Goal: Navigation & Orientation: Understand site structure

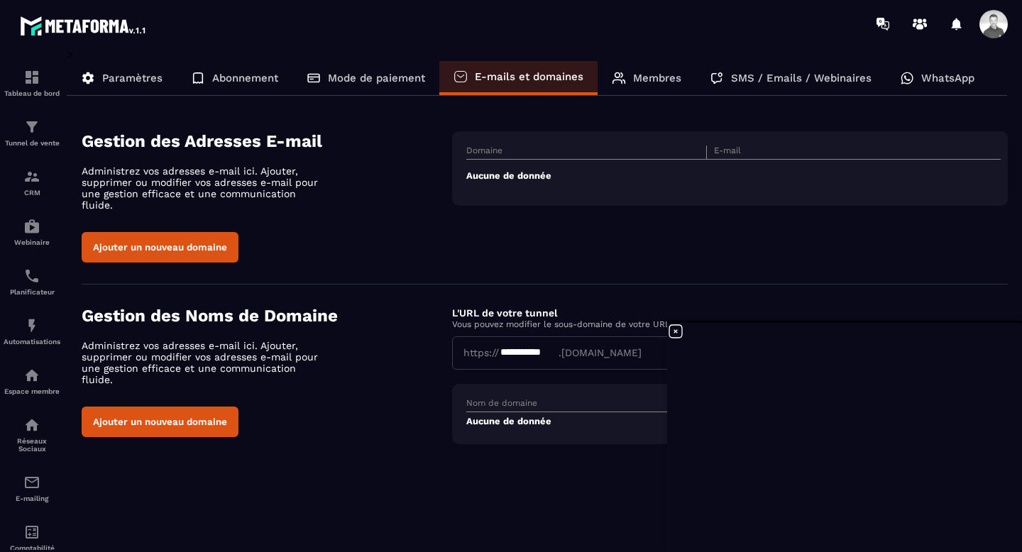
click at [192, 407] on button "Ajouter un nouveau domaine" at bounding box center [160, 422] width 157 height 31
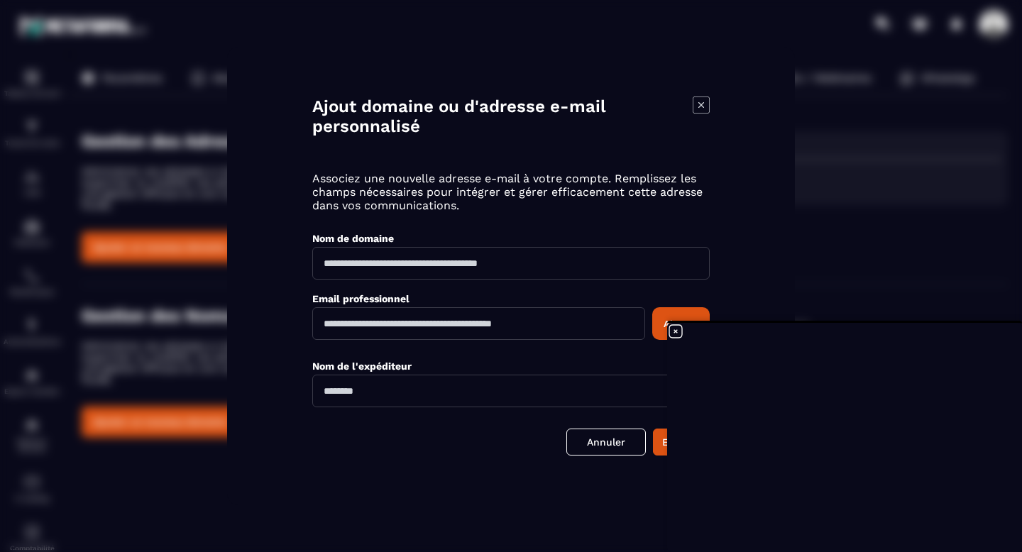
click at [394, 267] on input "Modal window" at bounding box center [510, 263] width 397 height 33
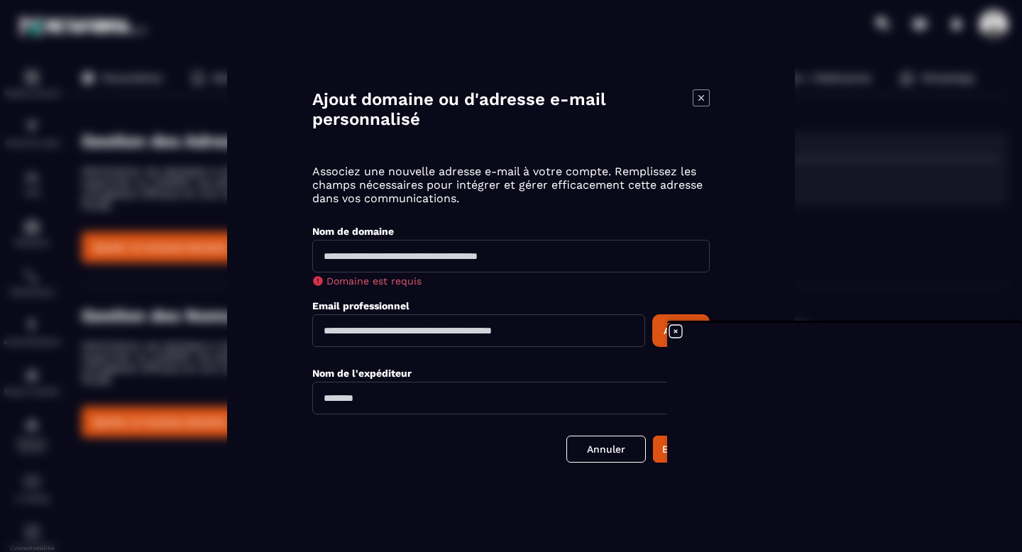
click at [187, 284] on div "Modal window" at bounding box center [511, 276] width 1022 height 552
click at [678, 329] on icon at bounding box center [675, 331] width 17 height 17
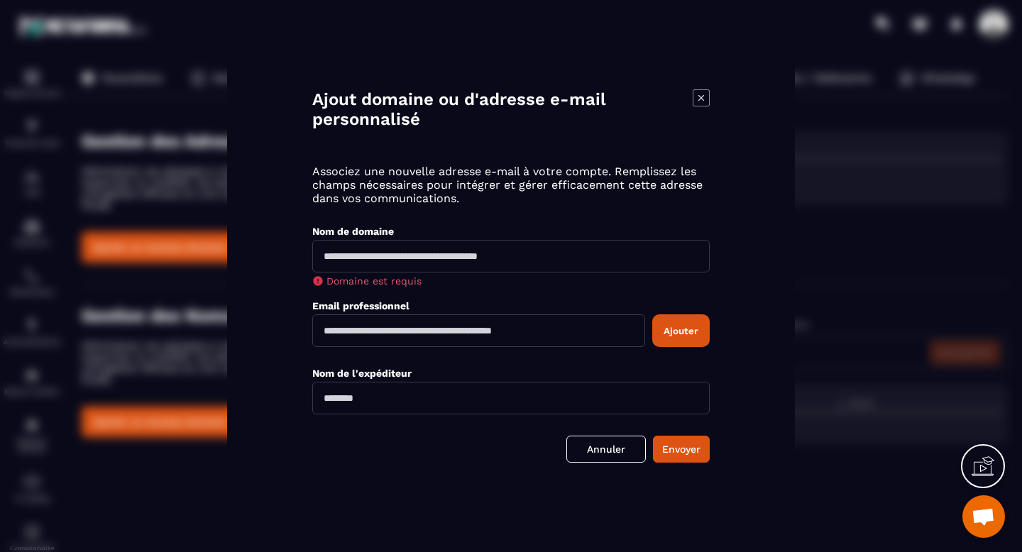
click at [697, 101] on icon "Modal window" at bounding box center [700, 97] width 17 height 17
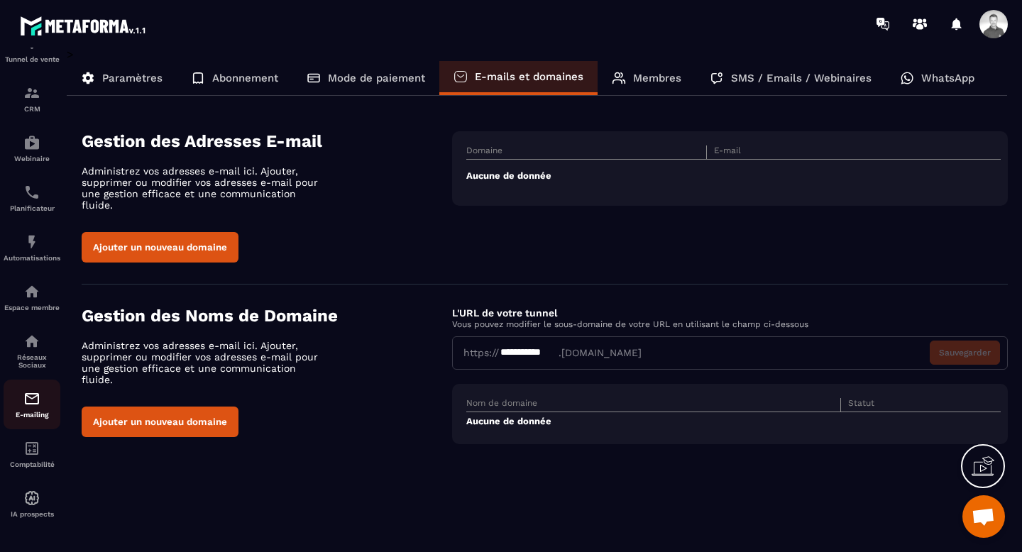
scroll to position [92, 0]
click at [33, 294] on img at bounding box center [31, 291] width 17 height 17
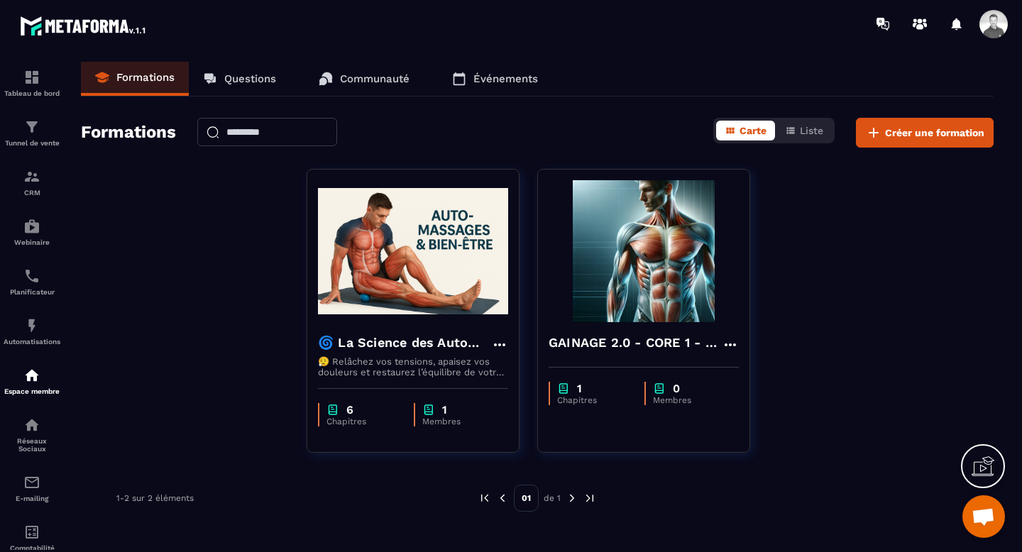
click at [400, 77] on p "Communauté" at bounding box center [375, 78] width 70 height 13
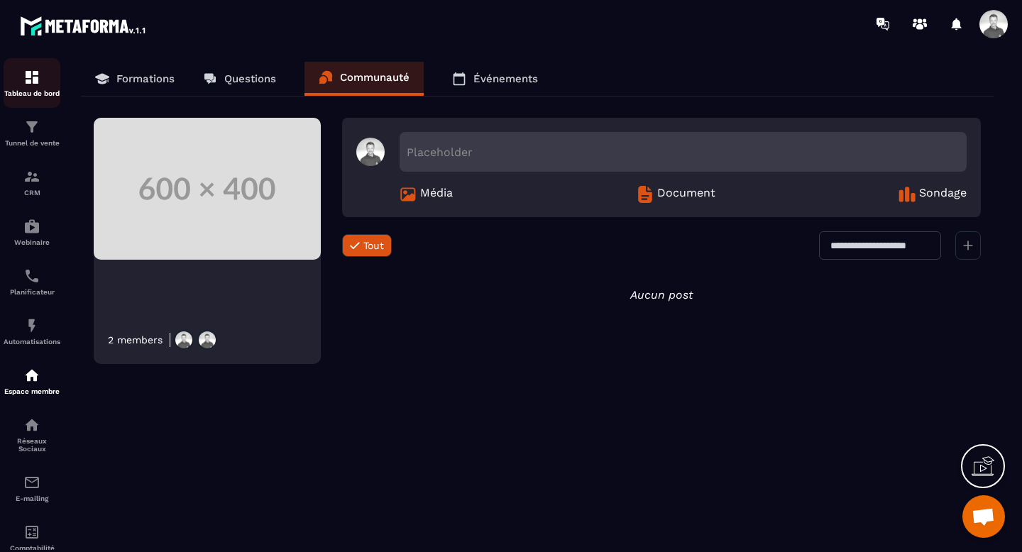
click at [36, 82] on img at bounding box center [31, 77] width 17 height 17
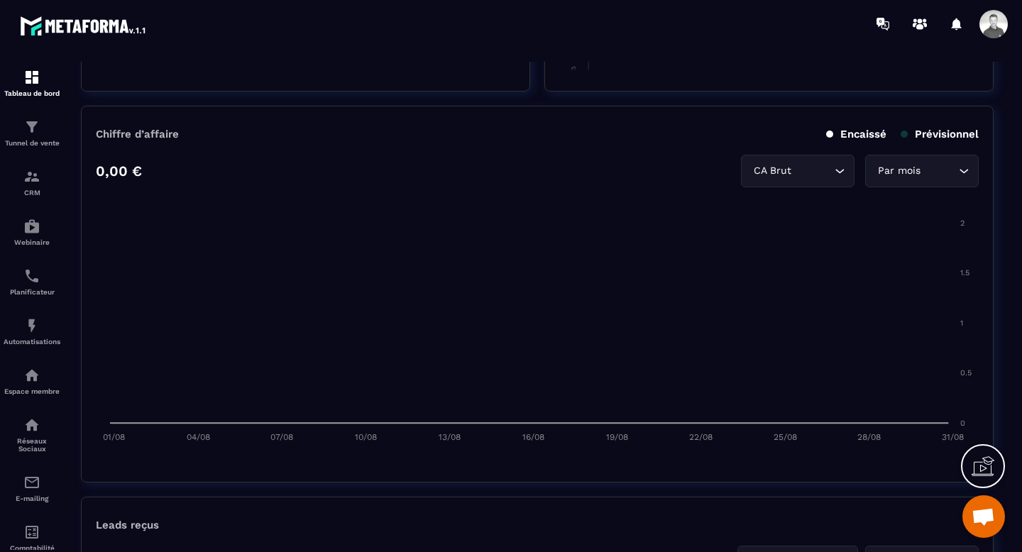
scroll to position [355, 0]
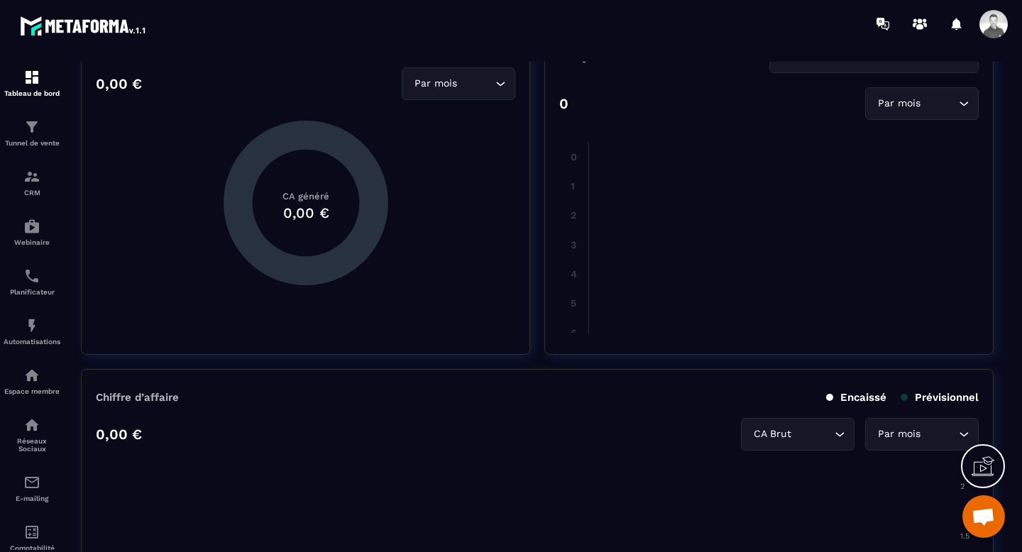
click at [994, 19] on span at bounding box center [993, 24] width 28 height 28
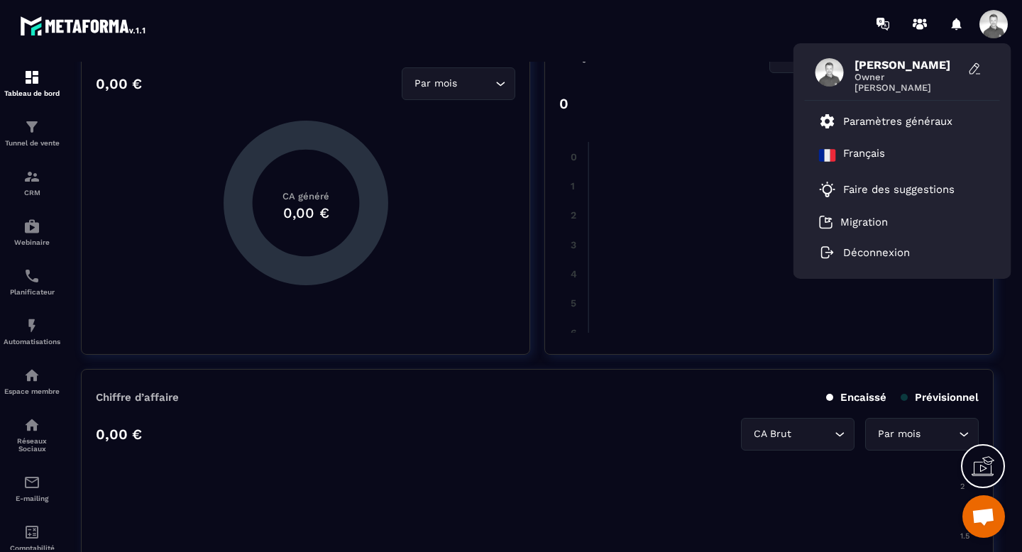
click at [62, 28] on img at bounding box center [84, 26] width 128 height 26
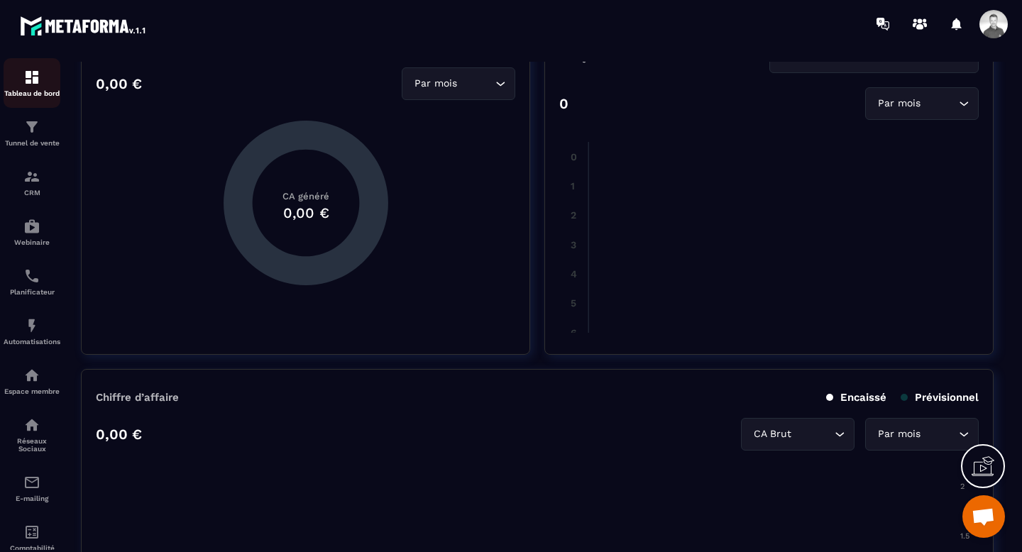
click at [35, 84] on img at bounding box center [31, 77] width 17 height 17
click at [33, 334] on img at bounding box center [31, 325] width 17 height 17
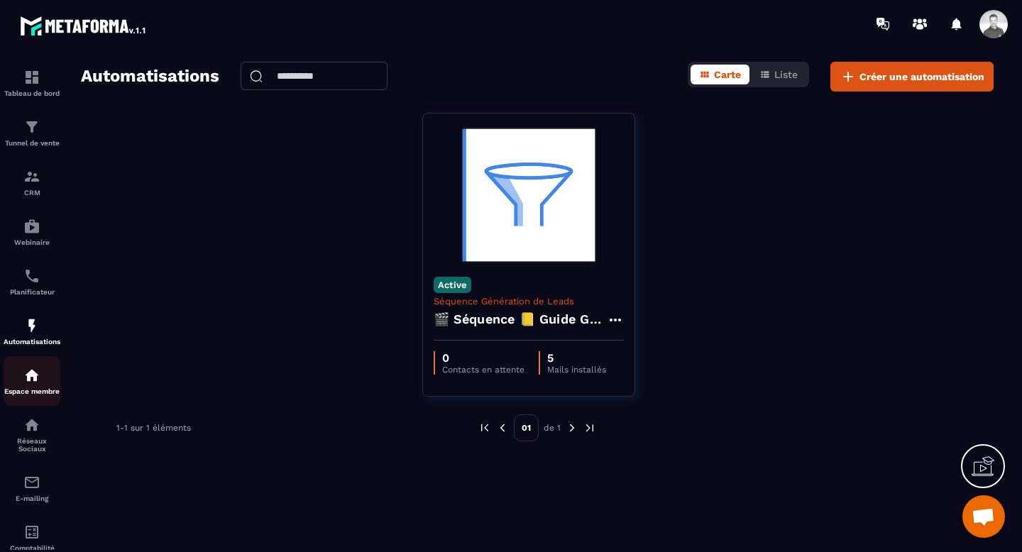
click at [31, 377] on img at bounding box center [31, 375] width 17 height 17
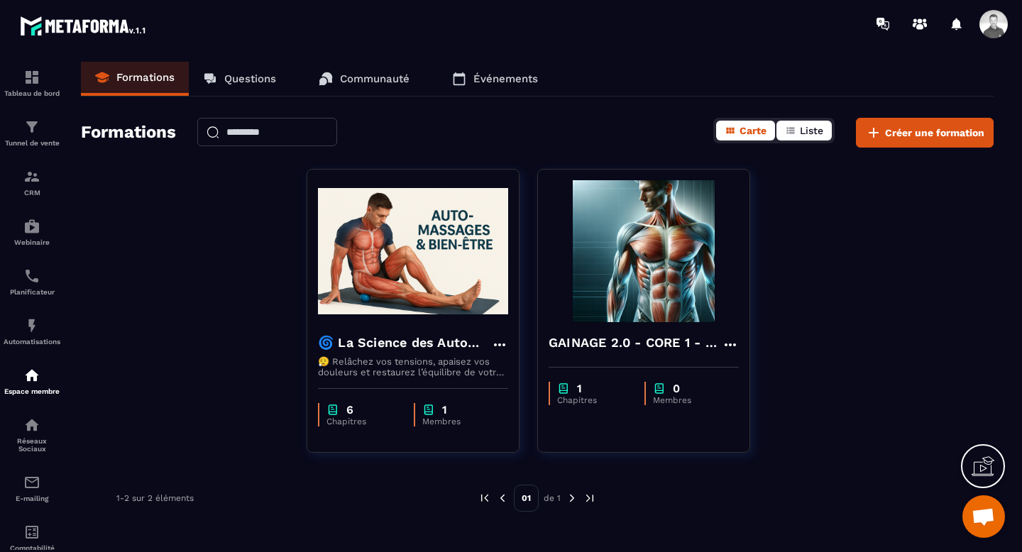
click at [786, 133] on icon "button" at bounding box center [790, 130] width 11 height 11
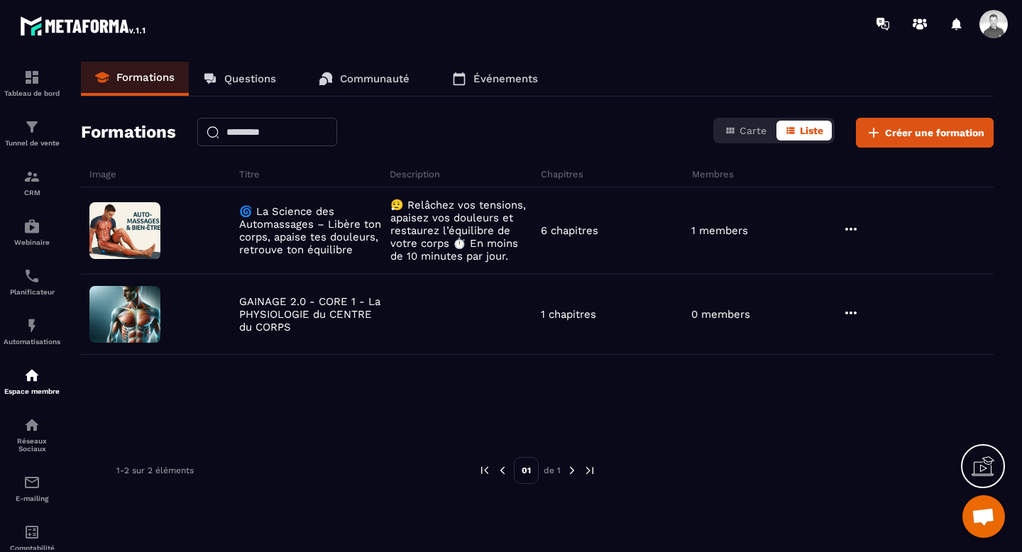
click at [480, 84] on p "Événements" at bounding box center [505, 78] width 65 height 13
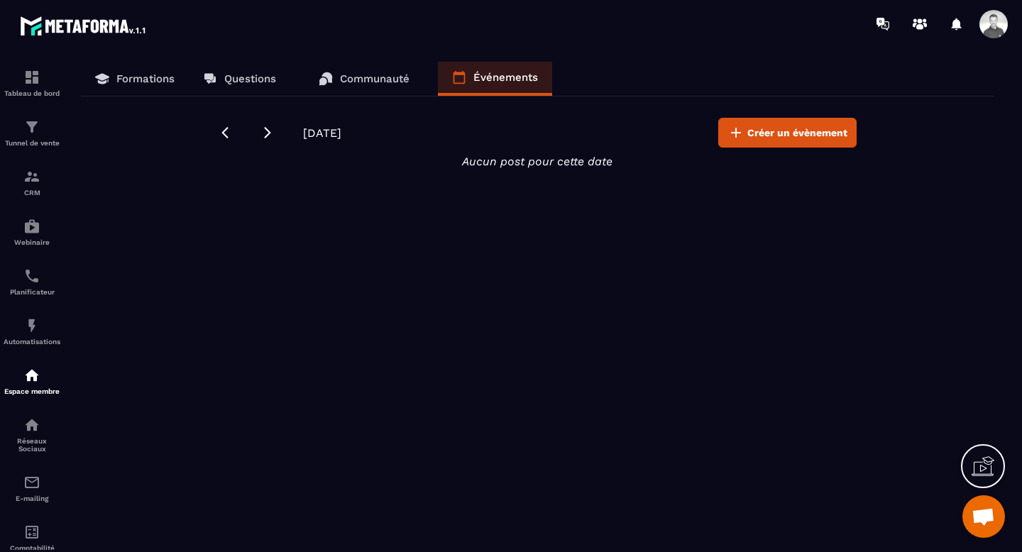
click at [34, 92] on p "Tableau de bord" at bounding box center [32, 93] width 57 height 8
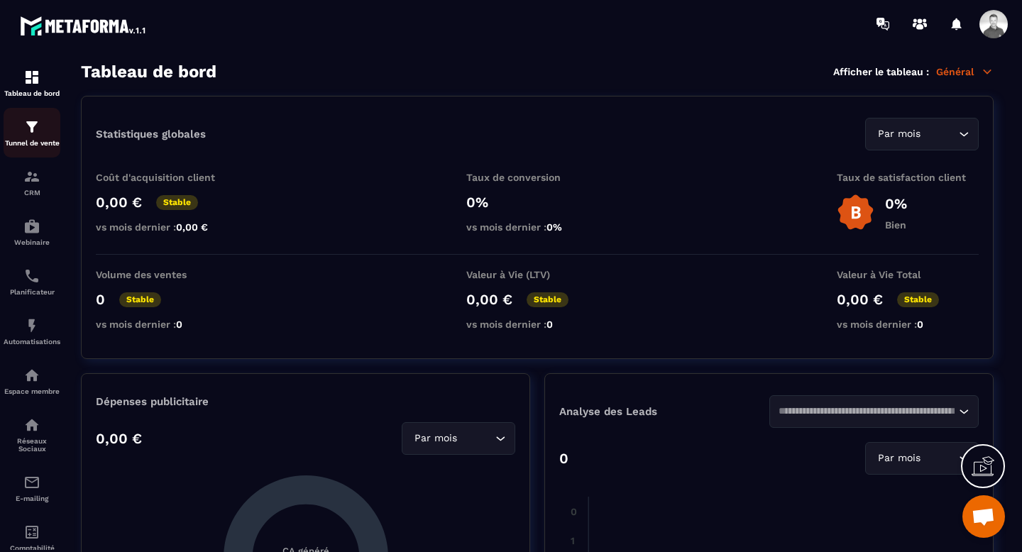
click at [34, 145] on p "Tunnel de vente" at bounding box center [32, 143] width 57 height 8
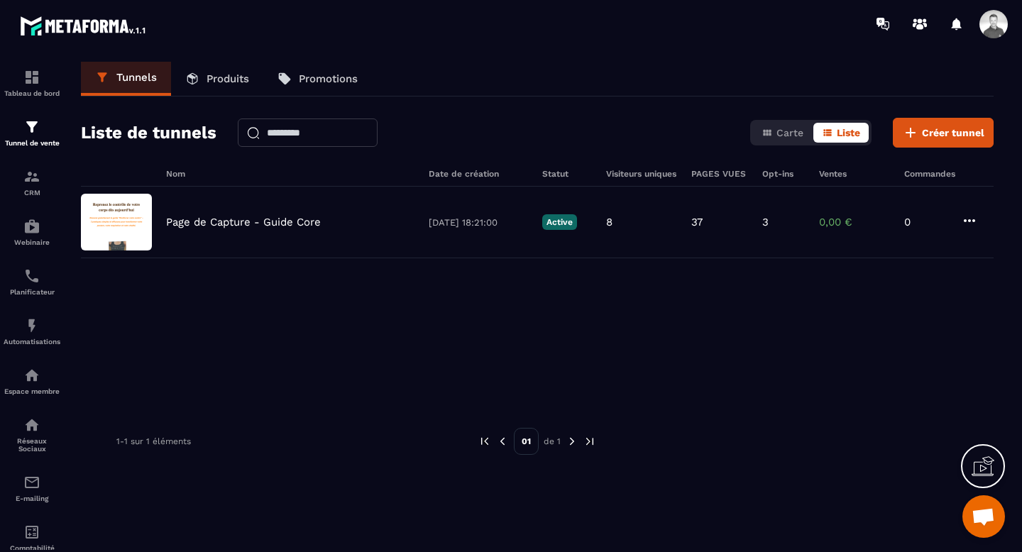
click at [204, 87] on link "Produits" at bounding box center [217, 79] width 92 height 34
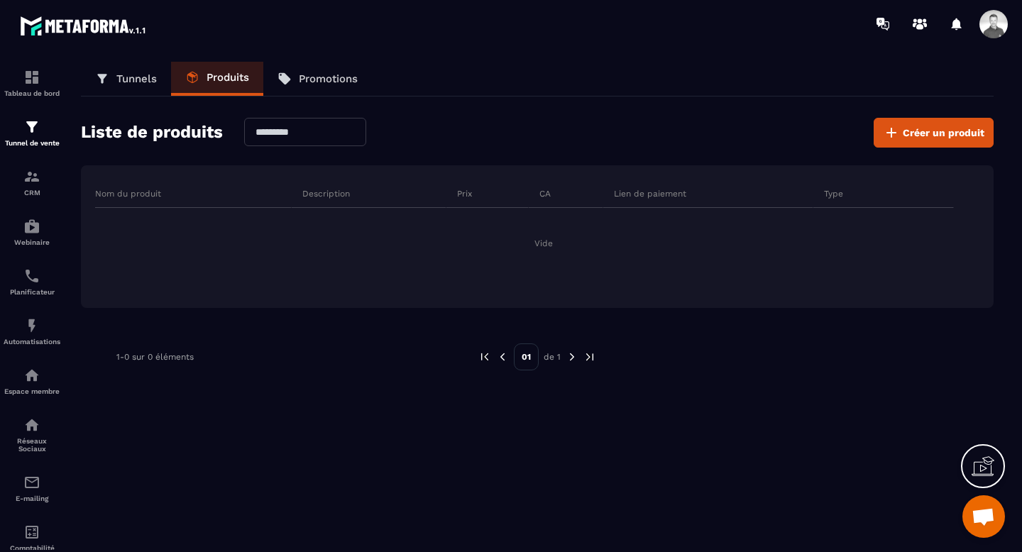
click at [308, 76] on p "Promotions" at bounding box center [328, 78] width 59 height 13
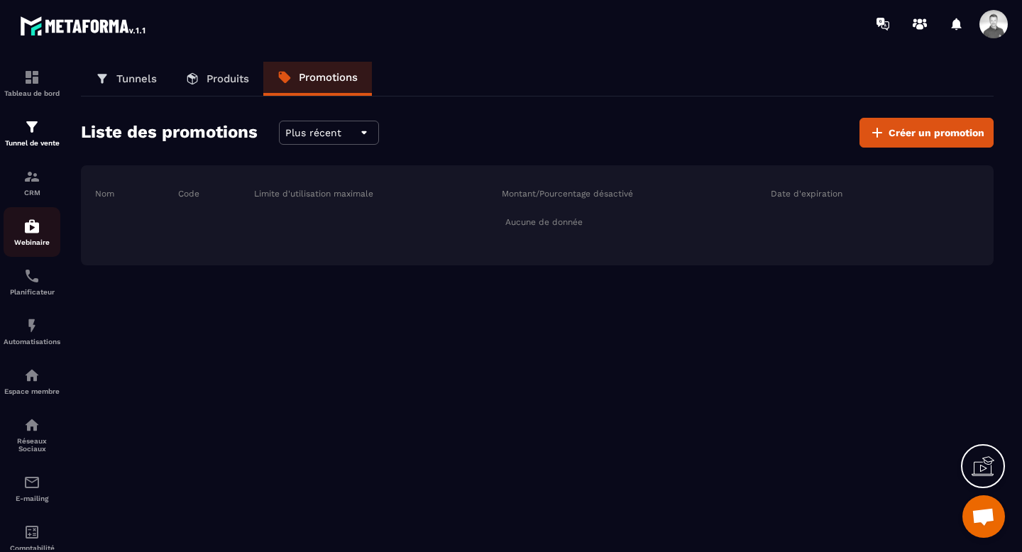
click at [36, 235] on img at bounding box center [31, 226] width 17 height 17
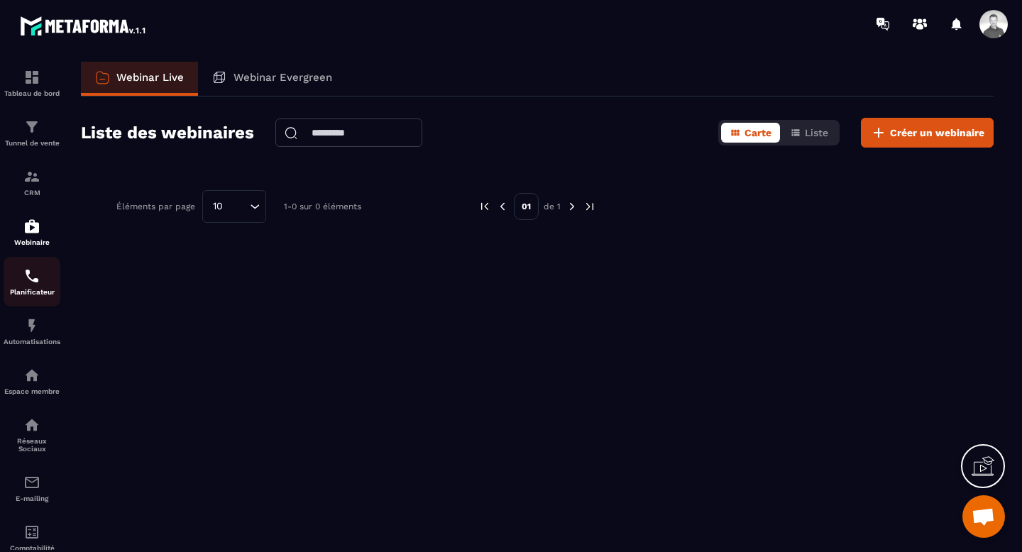
click at [28, 302] on link "Planificateur" at bounding box center [32, 282] width 57 height 50
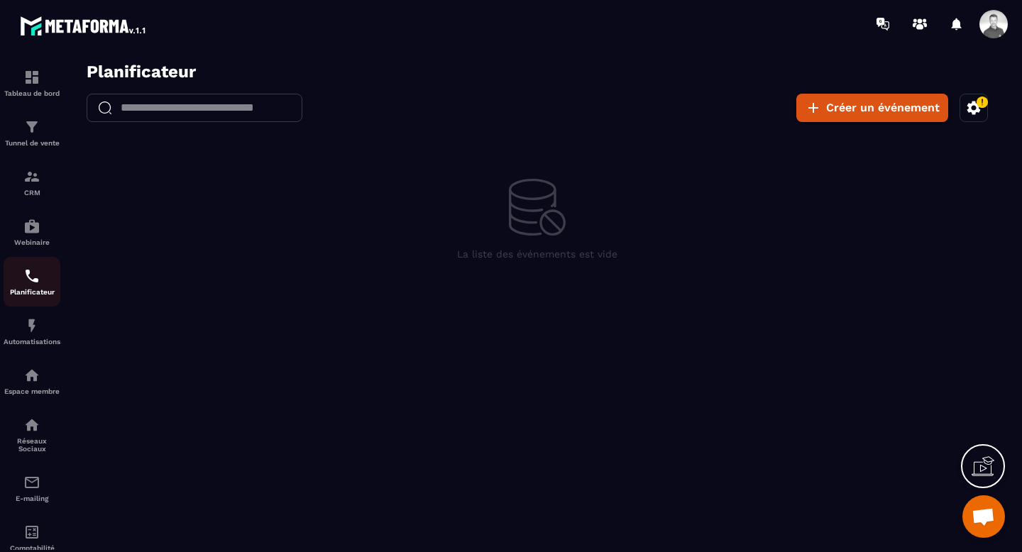
scroll to position [92, 0]
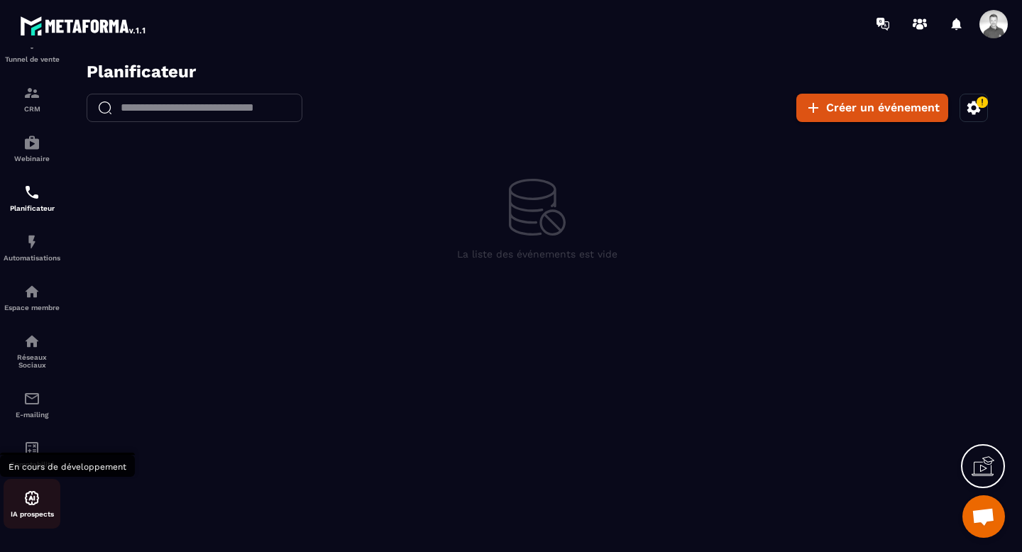
click at [30, 507] on div "IA prospects" at bounding box center [32, 504] width 57 height 28
click at [28, 492] on img at bounding box center [31, 498] width 17 height 17
click at [980, 471] on icon at bounding box center [987, 464] width 14 height 16
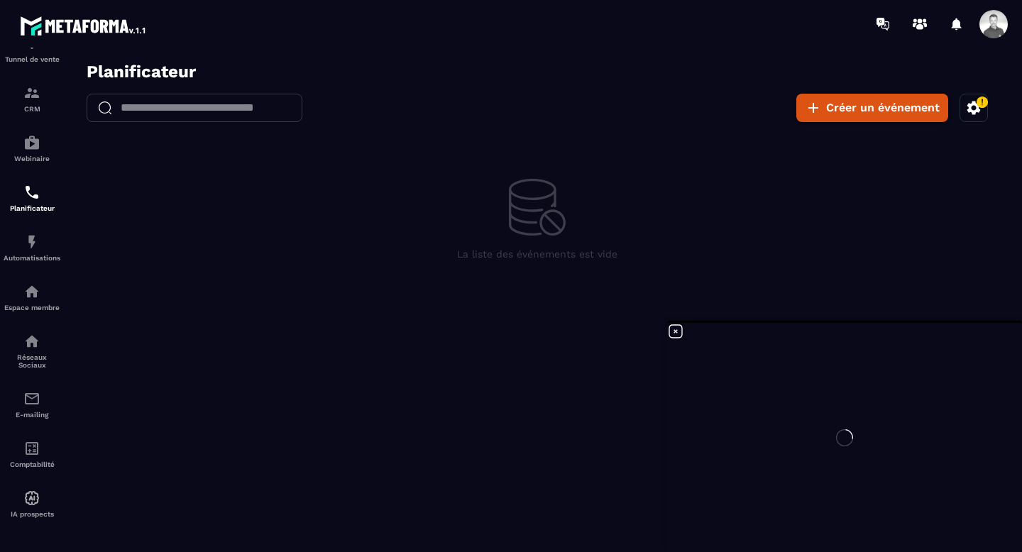
click at [676, 333] on div at bounding box center [844, 437] width 355 height 229
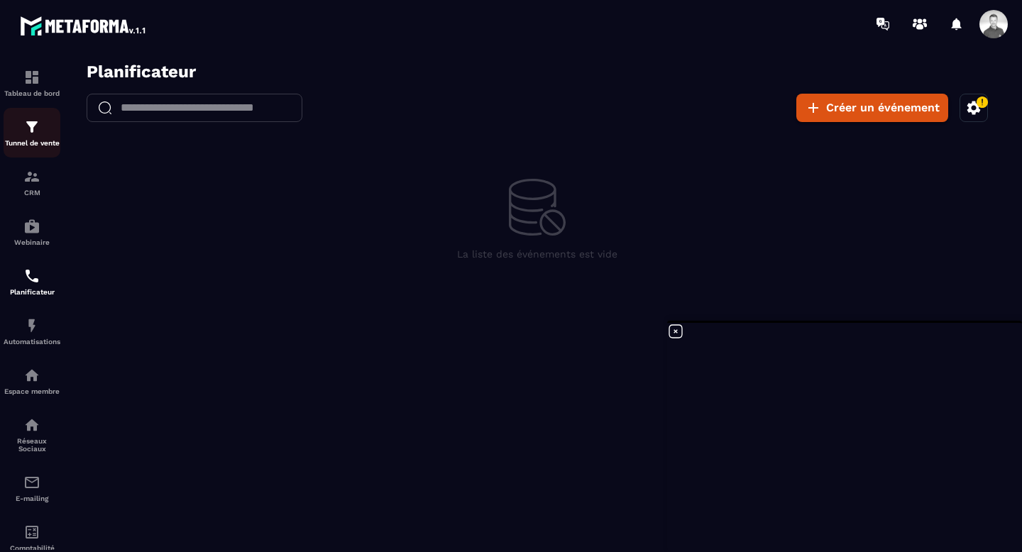
click at [25, 123] on img at bounding box center [31, 126] width 17 height 17
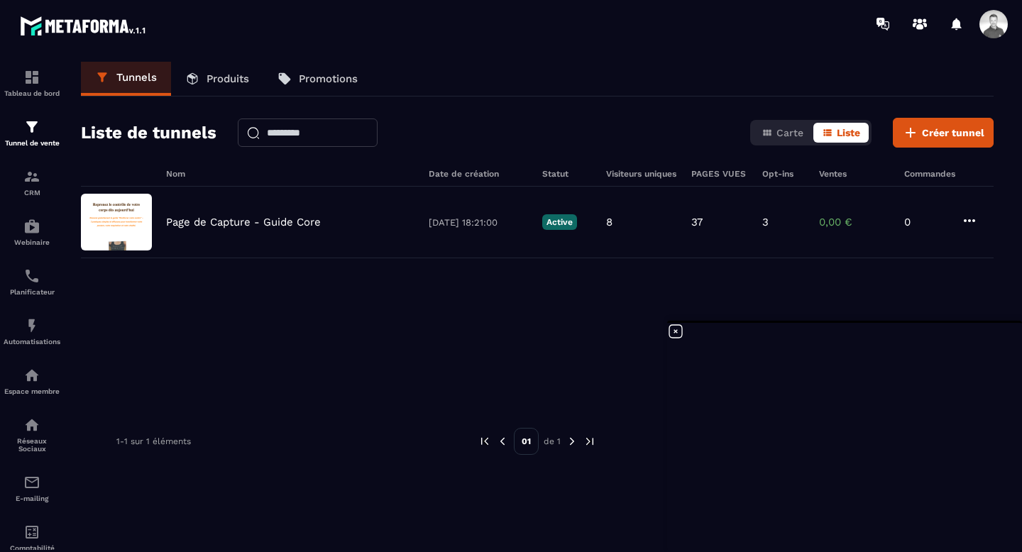
click at [221, 81] on p "Produits" at bounding box center [227, 78] width 43 height 13
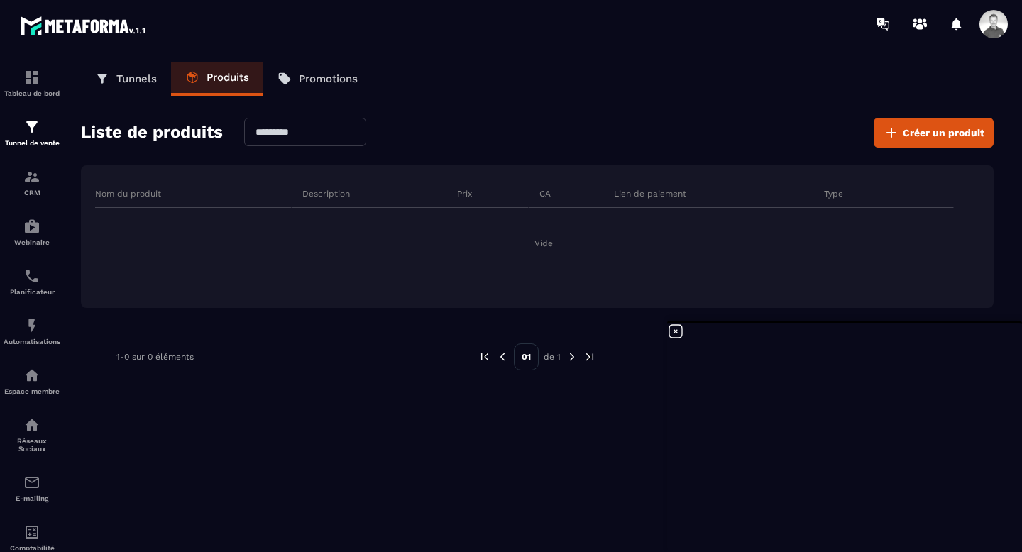
click at [301, 79] on p "Promotions" at bounding box center [328, 78] width 59 height 13
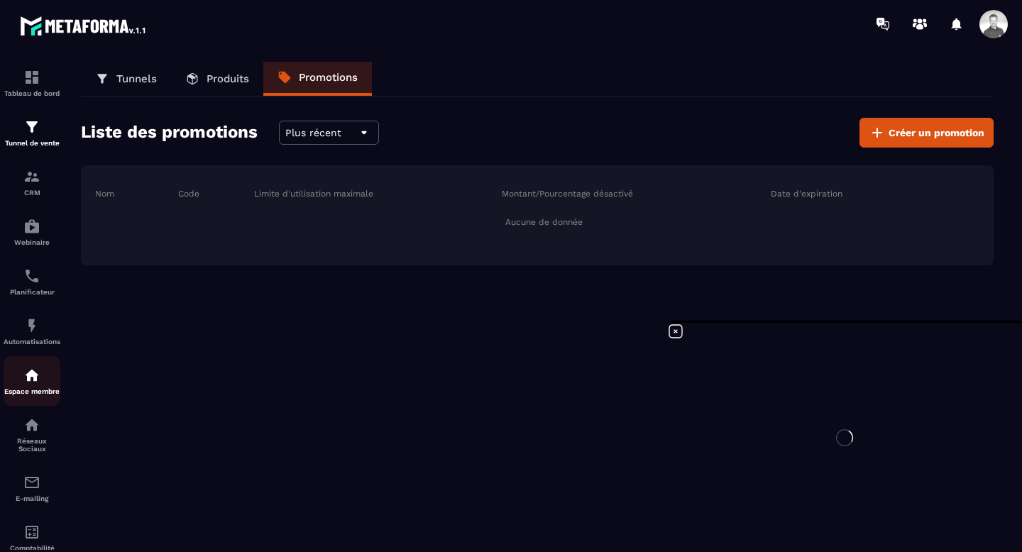
click at [27, 384] on img at bounding box center [31, 375] width 17 height 17
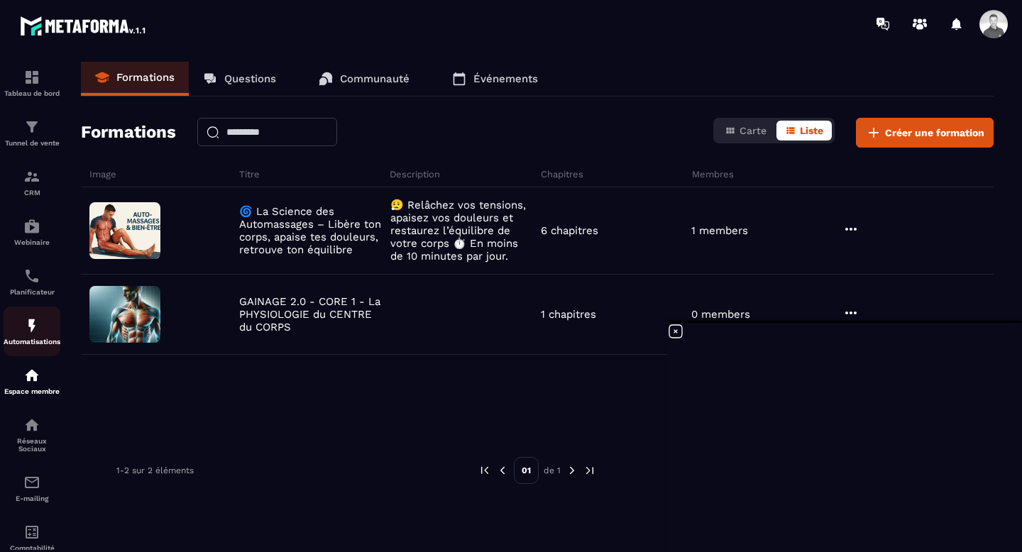
scroll to position [92, 0]
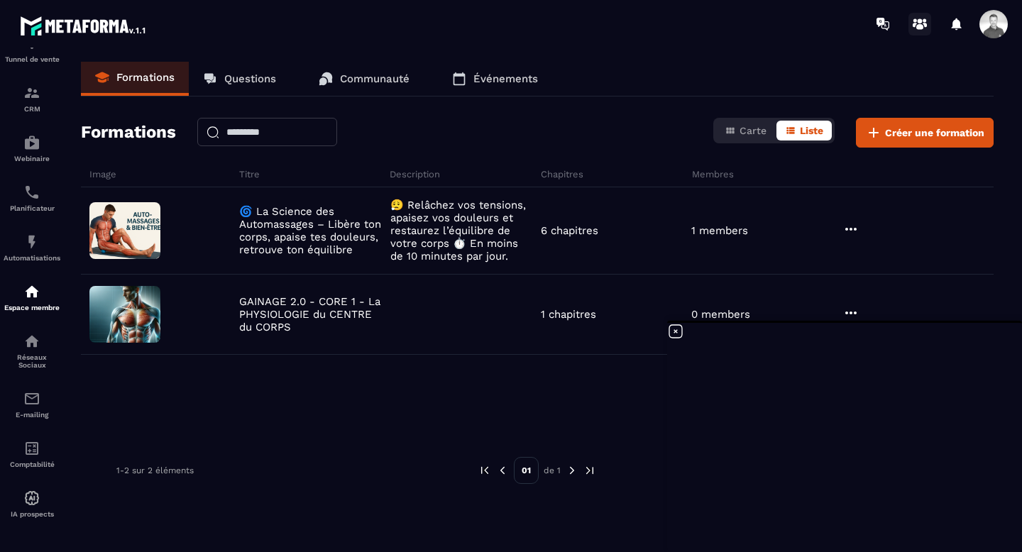
click at [915, 28] on icon at bounding box center [919, 24] width 23 height 23
